Goal: Book appointment/travel/reservation

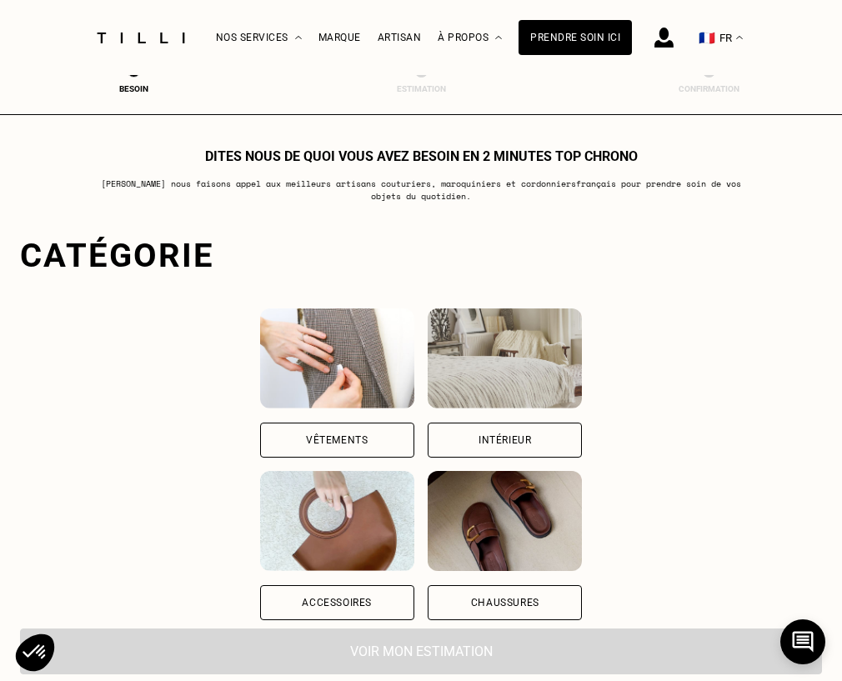
click at [352, 445] on div "Vêtements" at bounding box center [337, 440] width 62 height 10
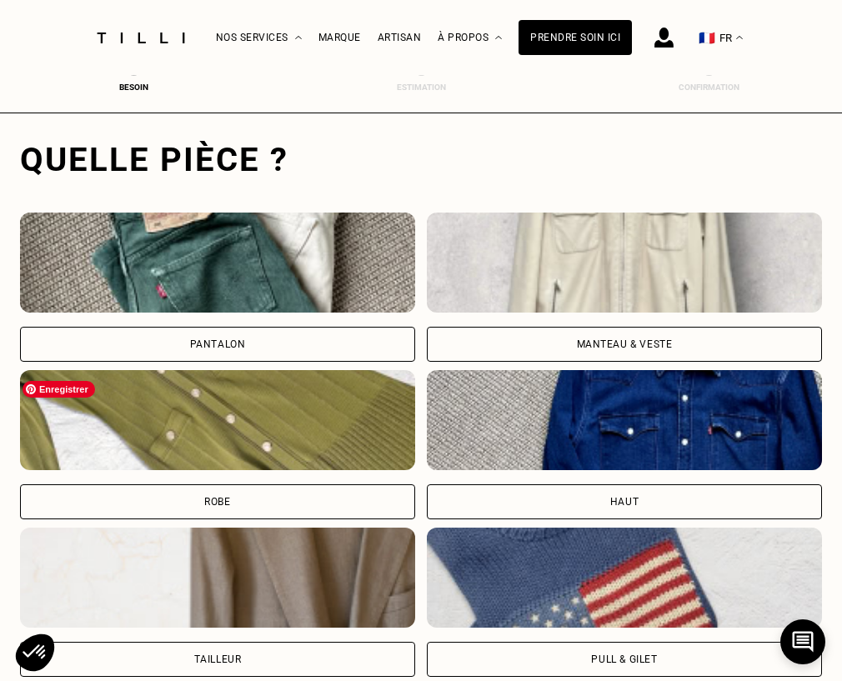
scroll to position [514, 6]
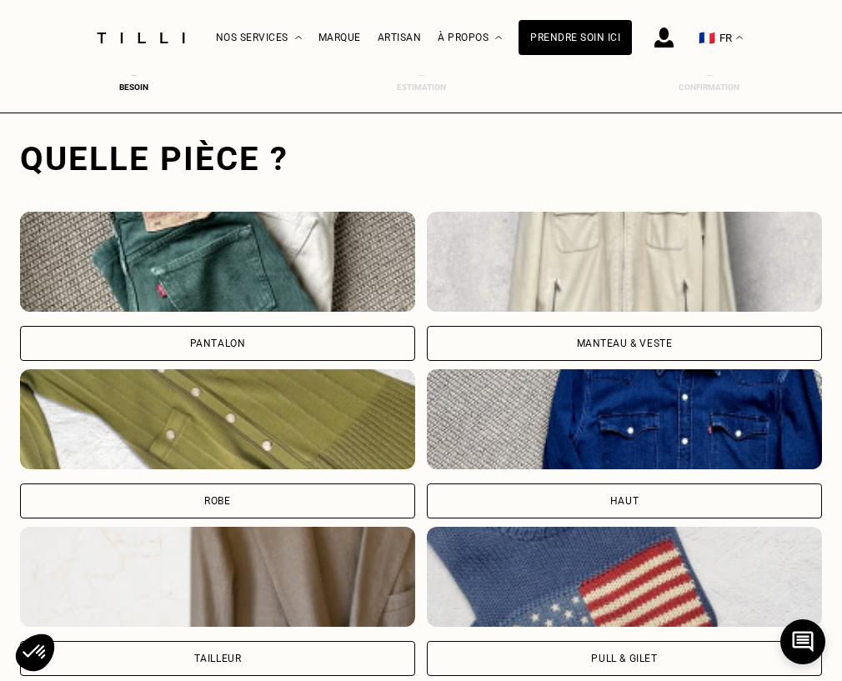
click at [236, 338] on div "Pantalon" at bounding box center [217, 343] width 395 height 35
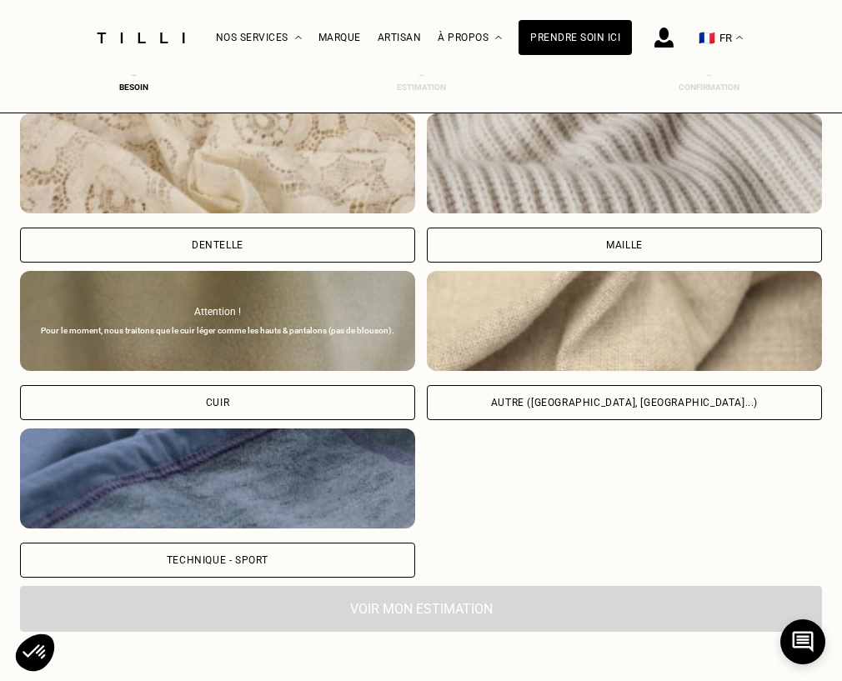
scroll to position [1939, 6]
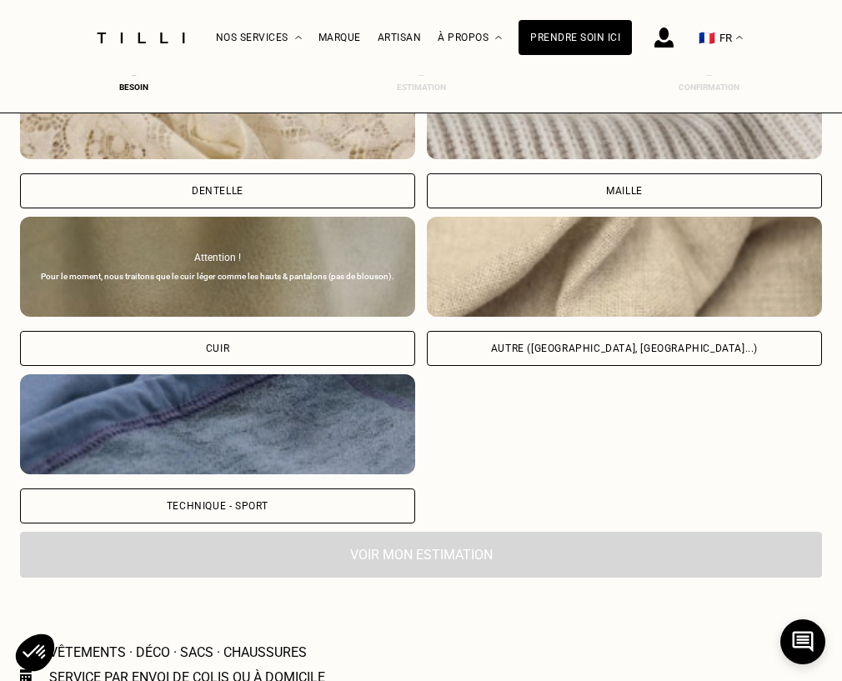
click at [620, 354] on div "Autre ([GEOGRAPHIC_DATA], [GEOGRAPHIC_DATA]...)" at bounding box center [624, 349] width 267 height 10
select select "FR"
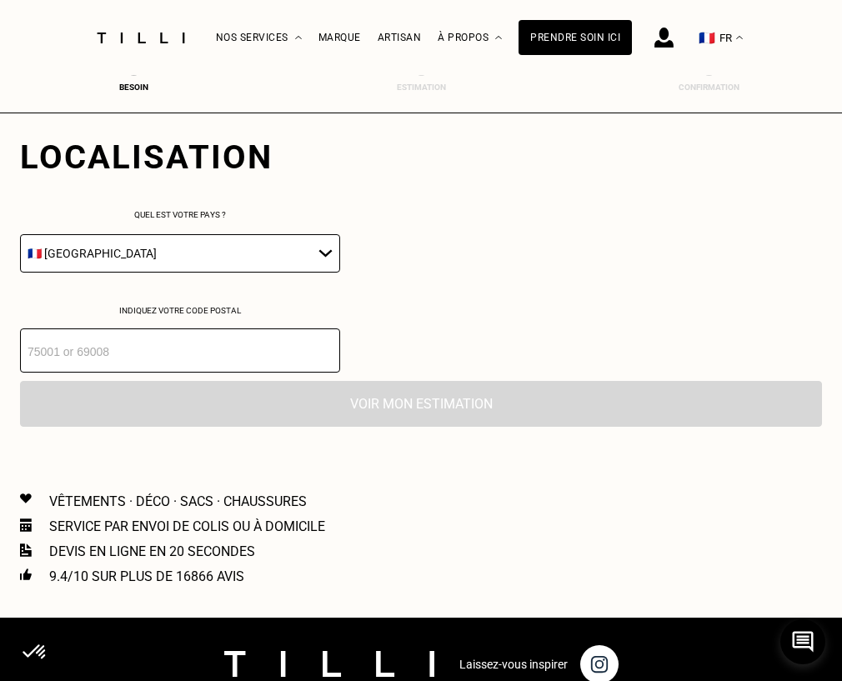
scroll to position [2360, 6]
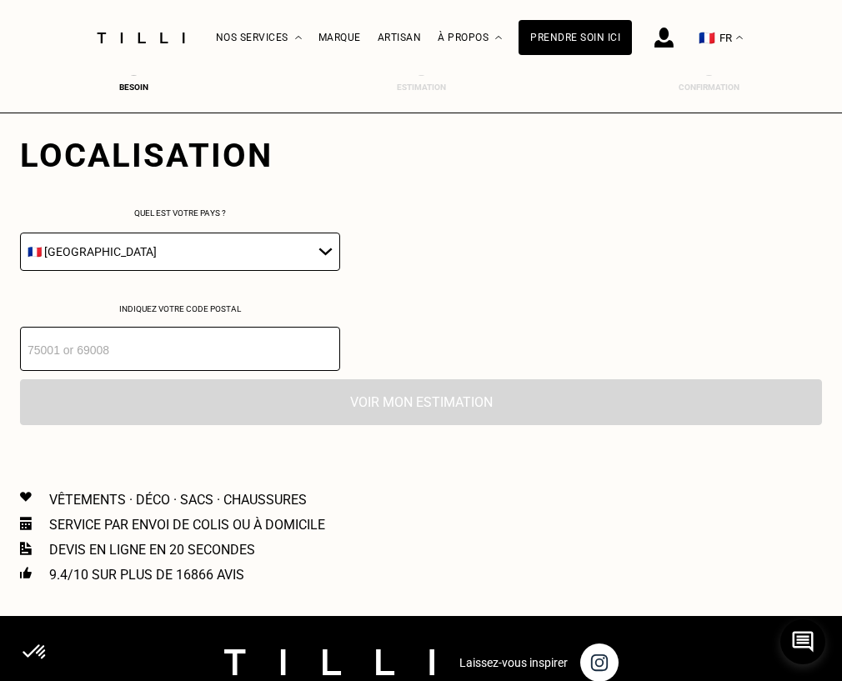
click at [102, 352] on input "number" at bounding box center [180, 349] width 320 height 44
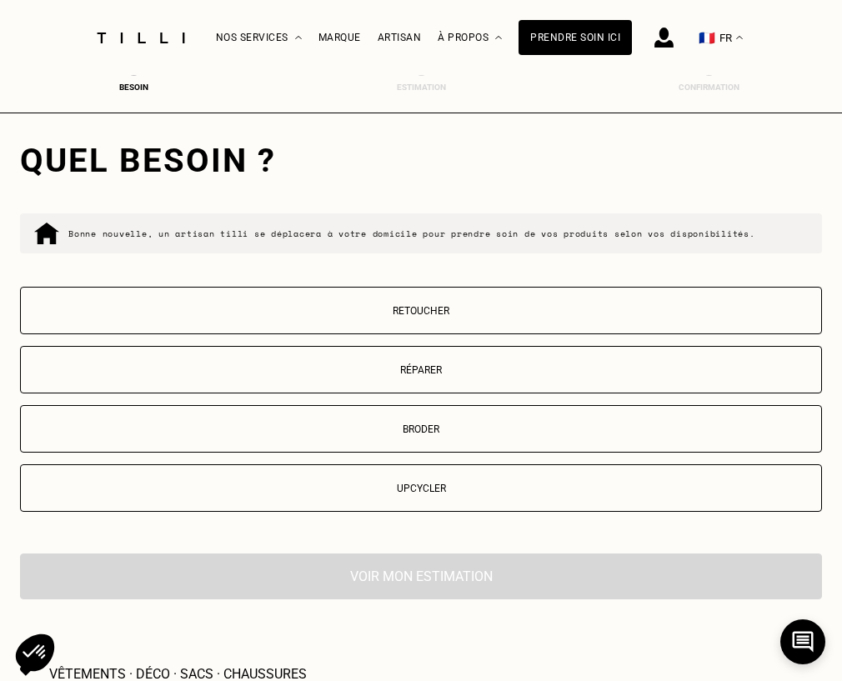
scroll to position [2631, 6]
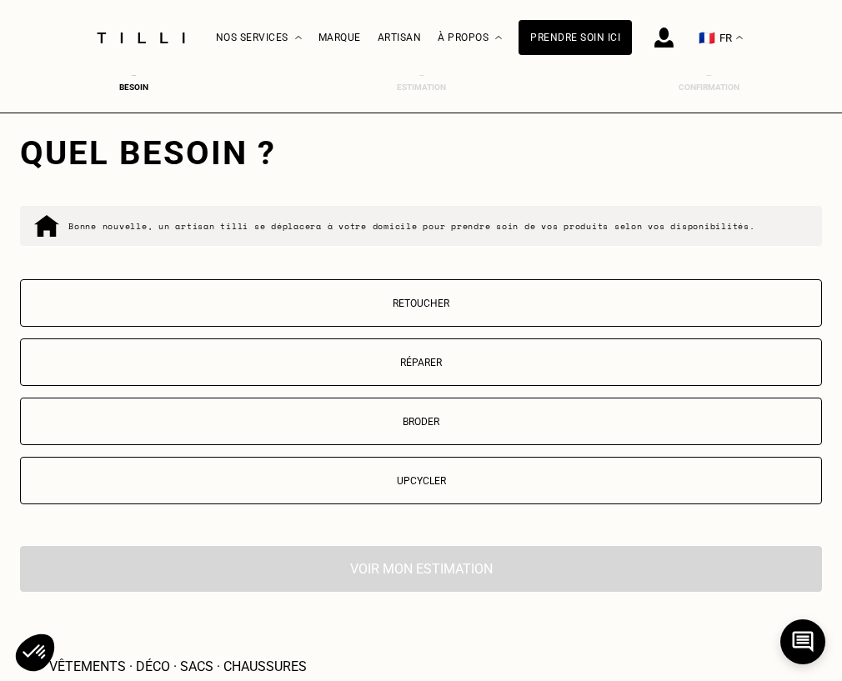
type input "44300"
click at [416, 309] on p "Retoucher" at bounding box center [421, 304] width 784 height 12
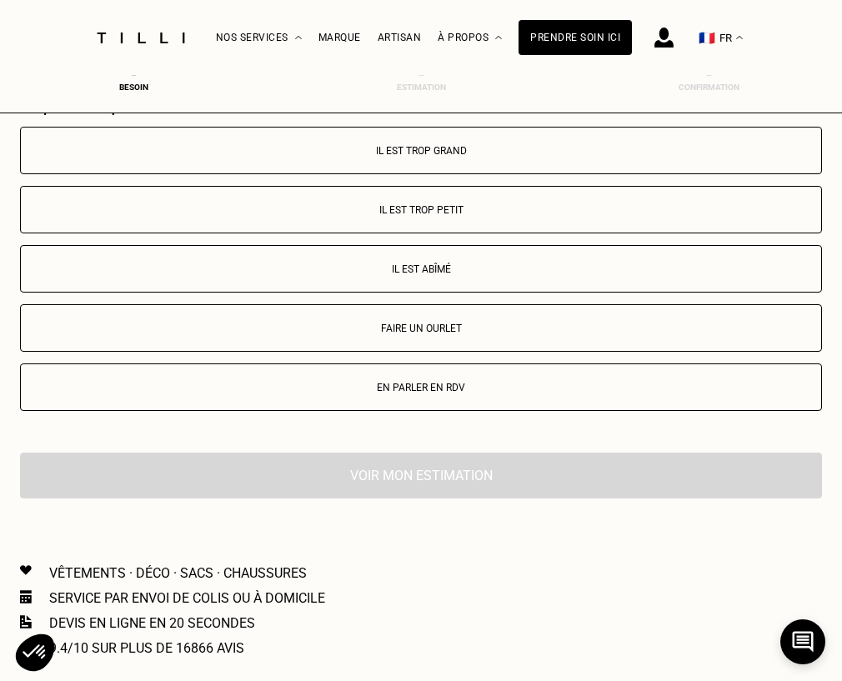
scroll to position [3069, 6]
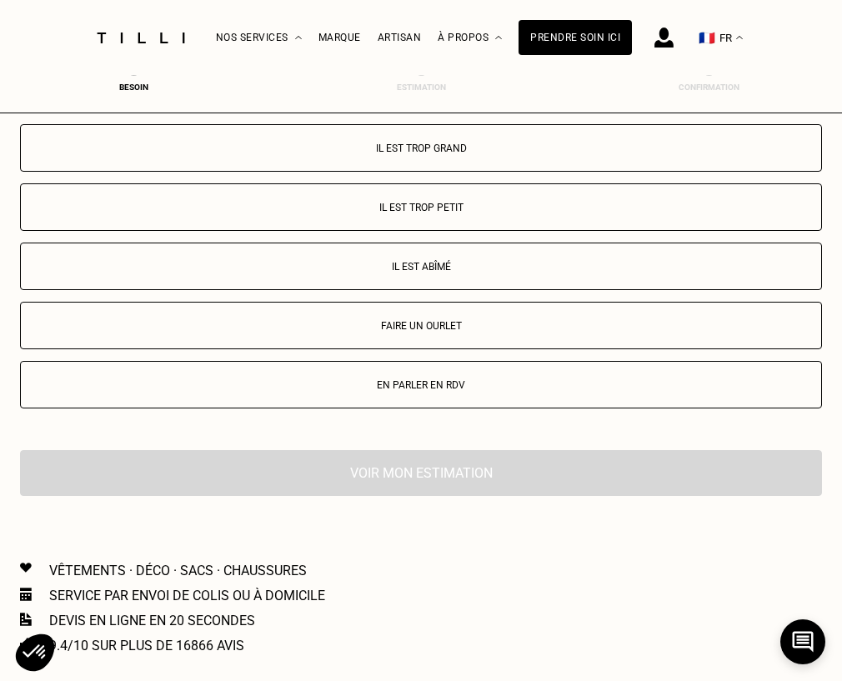
click at [391, 332] on p "Faire un ourlet" at bounding box center [421, 326] width 784 height 12
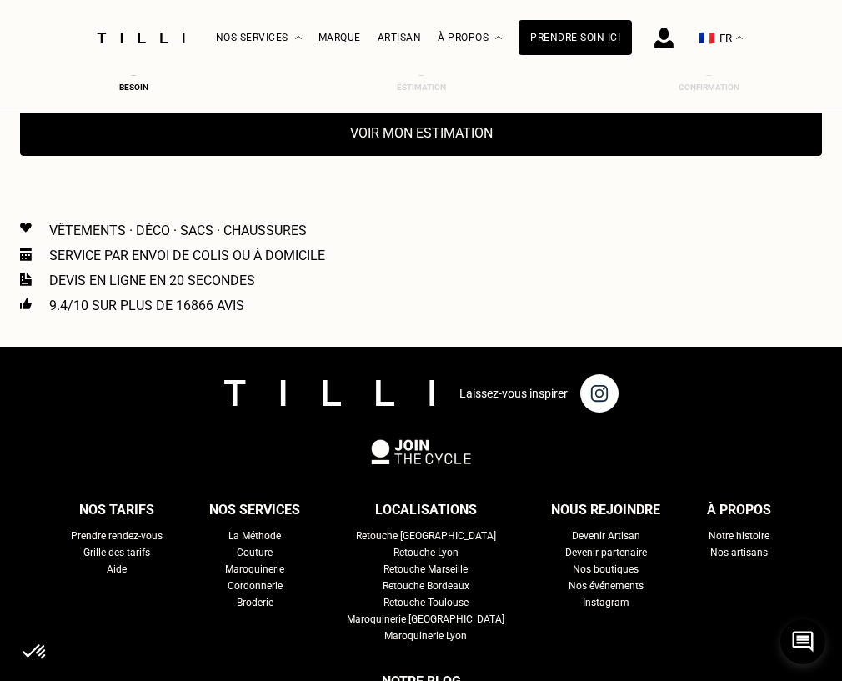
scroll to position [3413, 6]
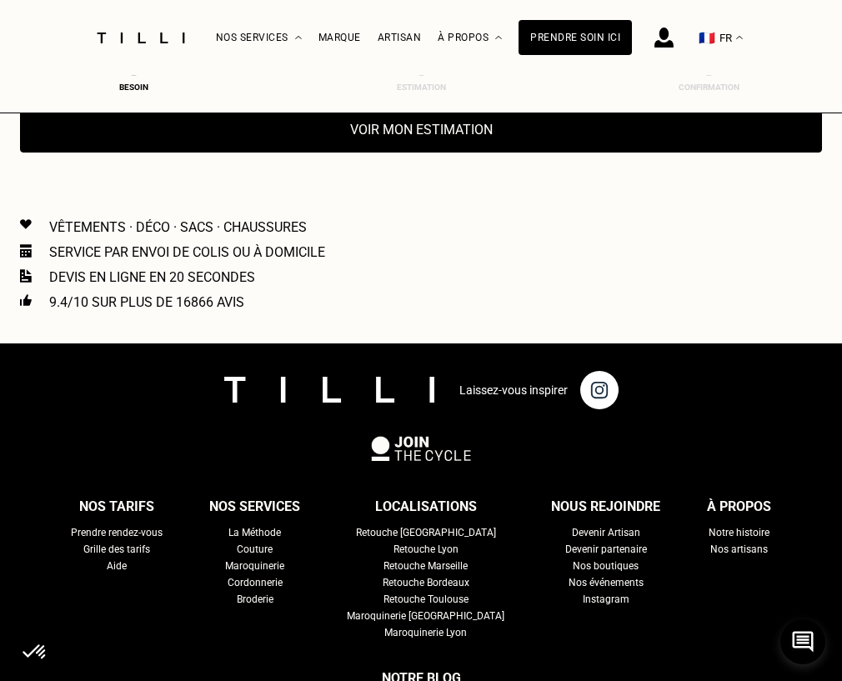
click at [470, 138] on button "Voir mon estimation" at bounding box center [421, 130] width 802 height 46
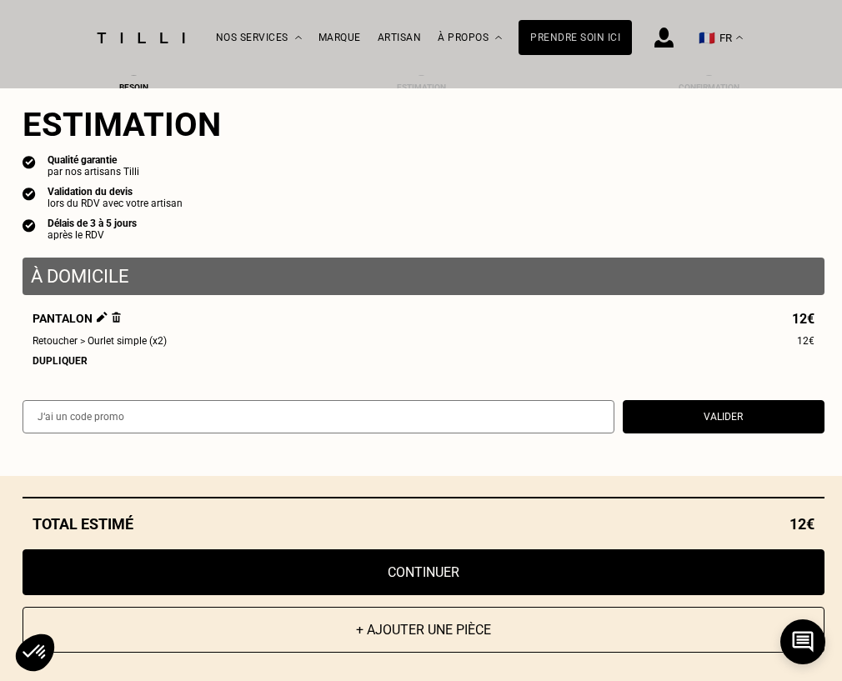
click at [674, 420] on button "Valider" at bounding box center [724, 416] width 202 height 33
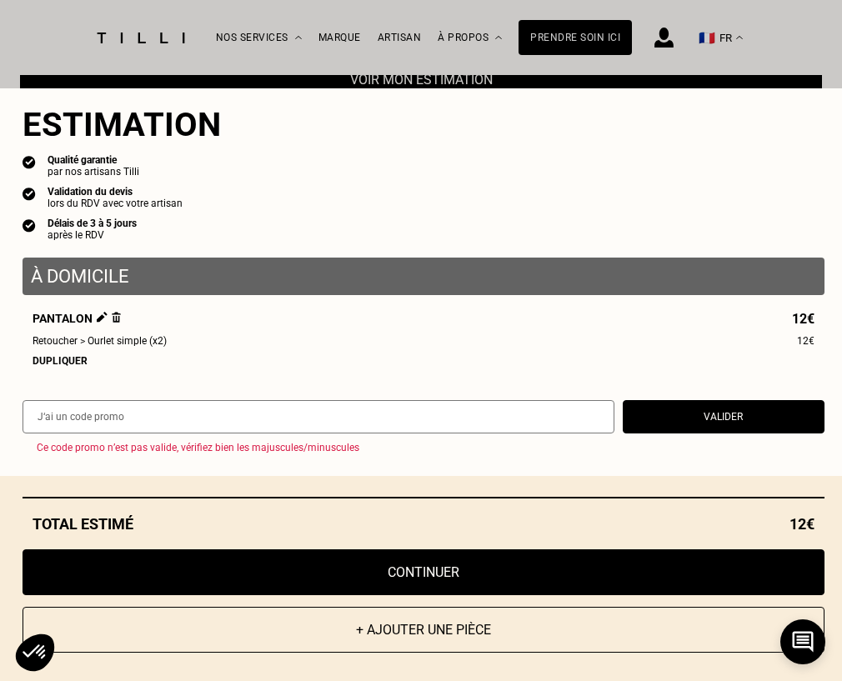
scroll to position [3490, 6]
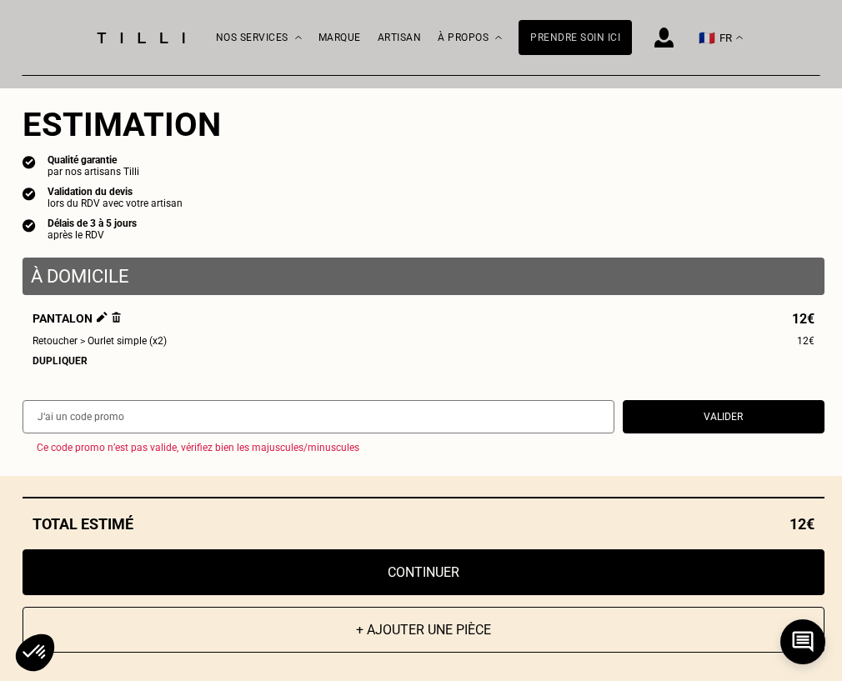
click at [374, 573] on button "Continuer" at bounding box center [424, 572] width 802 height 46
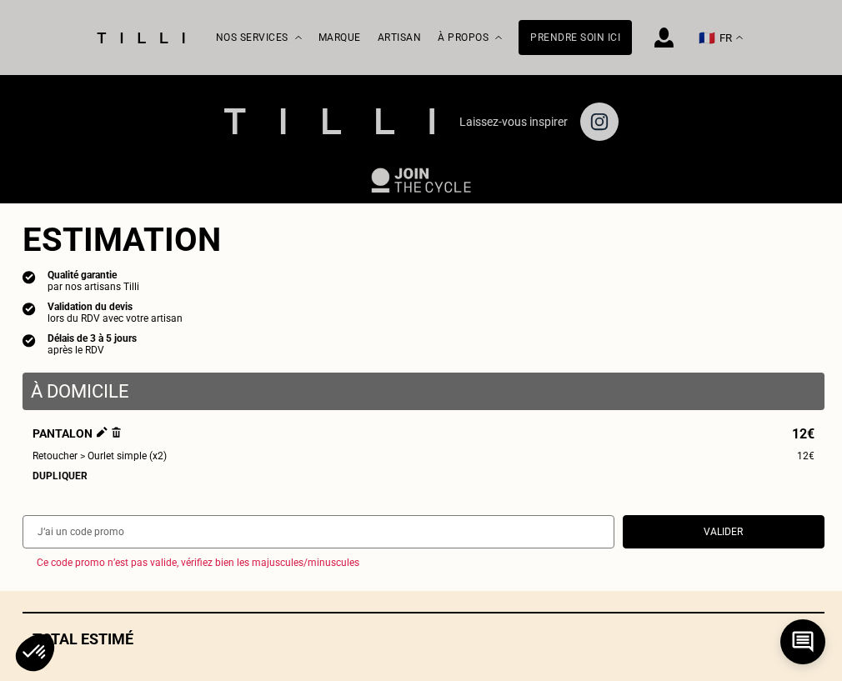
scroll to position [724, 6]
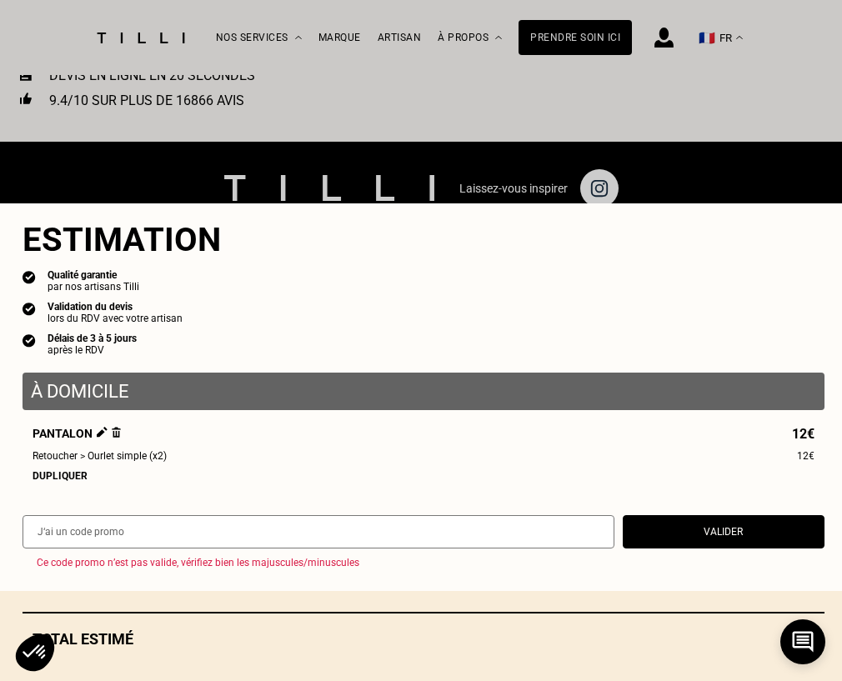
select select "FR"
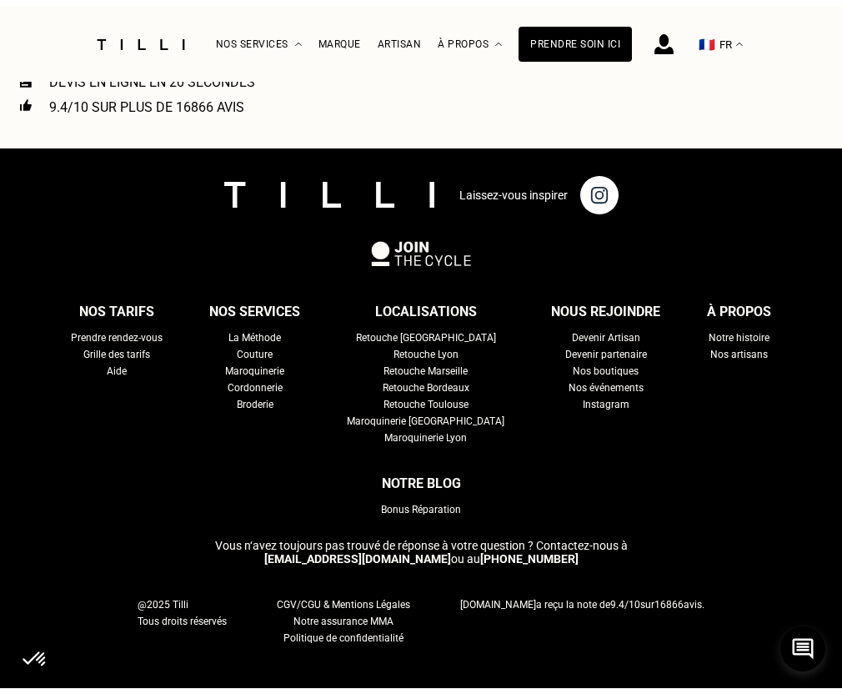
scroll to position [665, 0]
